Goal: Find specific page/section: Find specific page/section

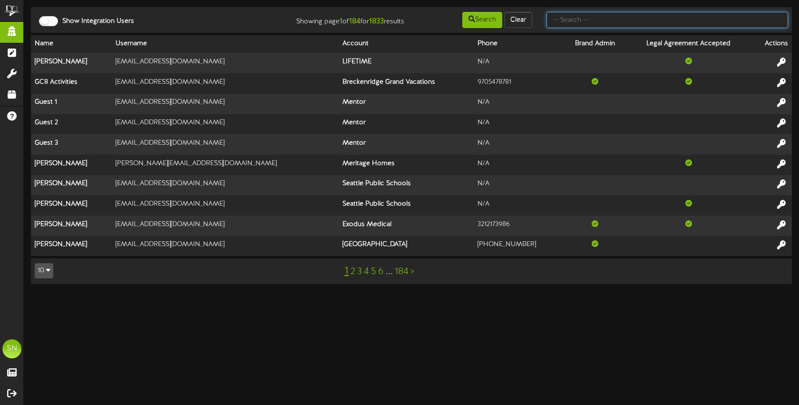
click at [565, 18] on input "text" at bounding box center [668, 20] width 242 height 16
type input "the picklr"
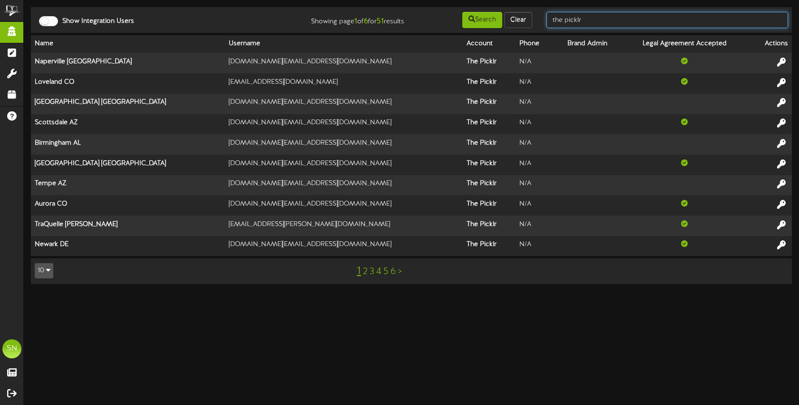
click at [626, 24] on input "the picklr" at bounding box center [668, 20] width 242 height 16
drag, startPoint x: 605, startPoint y: 21, endPoint x: 534, endPoint y: 9, distance: 71.9
click at [532, 10] on td "Show Integration Users Showing page 1 of 6 for 51 results Search Clear the pick…" at bounding box center [411, 20] width 761 height 26
type input "cam brammer"
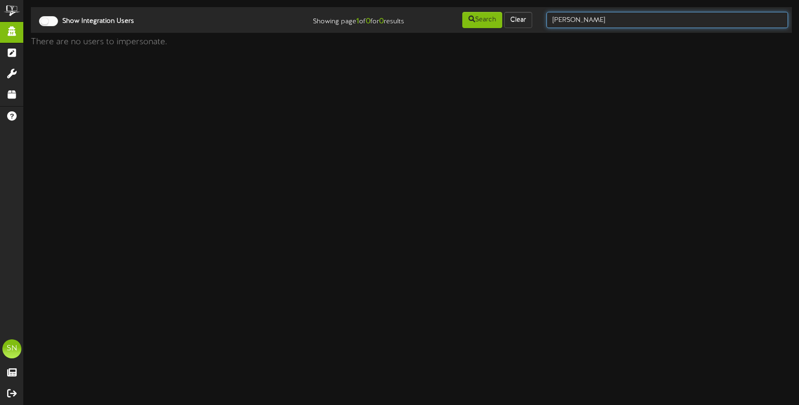
drag, startPoint x: 608, startPoint y: 20, endPoint x: 544, endPoint y: 18, distance: 64.3
click at [543, 18] on div "cam brammer" at bounding box center [667, 20] width 256 height 18
type input "christine jensen"
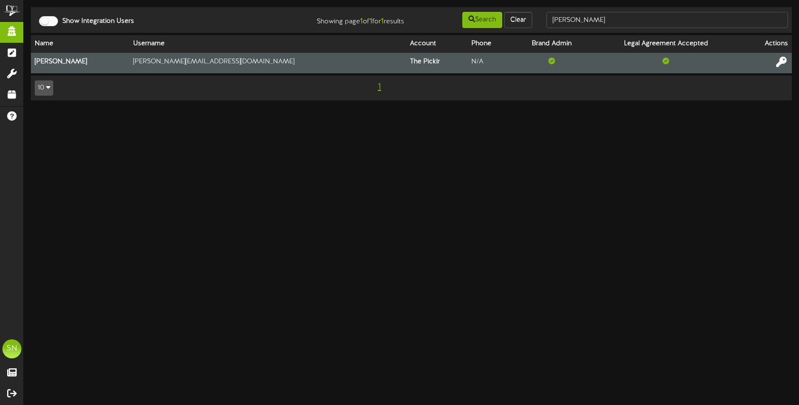
click at [781, 59] on icon at bounding box center [781, 62] width 10 height 10
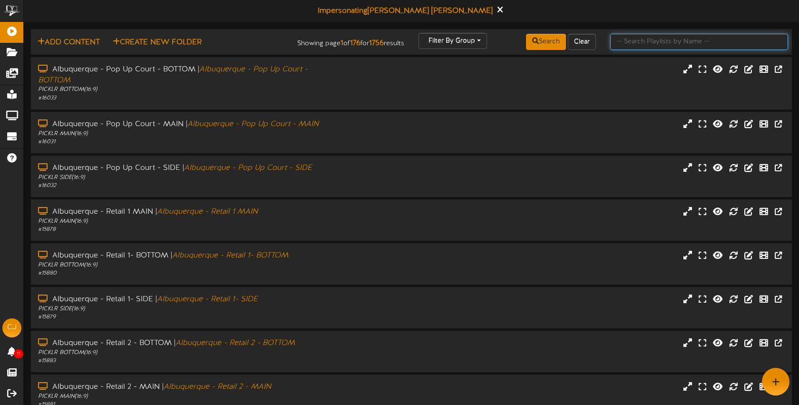
click at [630, 40] on input "text" at bounding box center [699, 42] width 178 height 16
type input "bozeman"
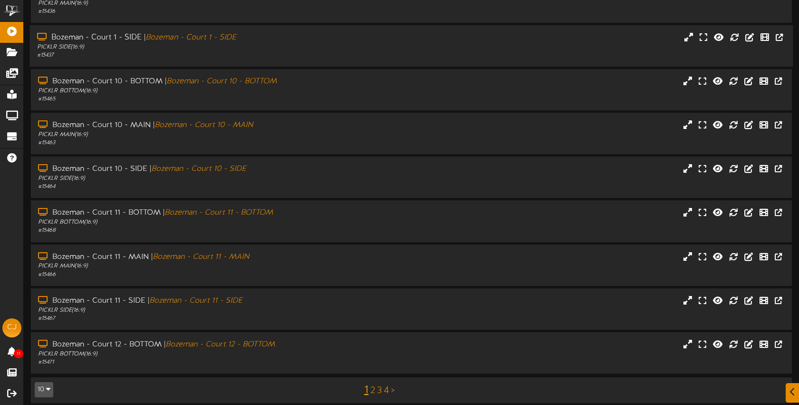
scroll to position [123, 0]
